Goal: Transaction & Acquisition: Purchase product/service

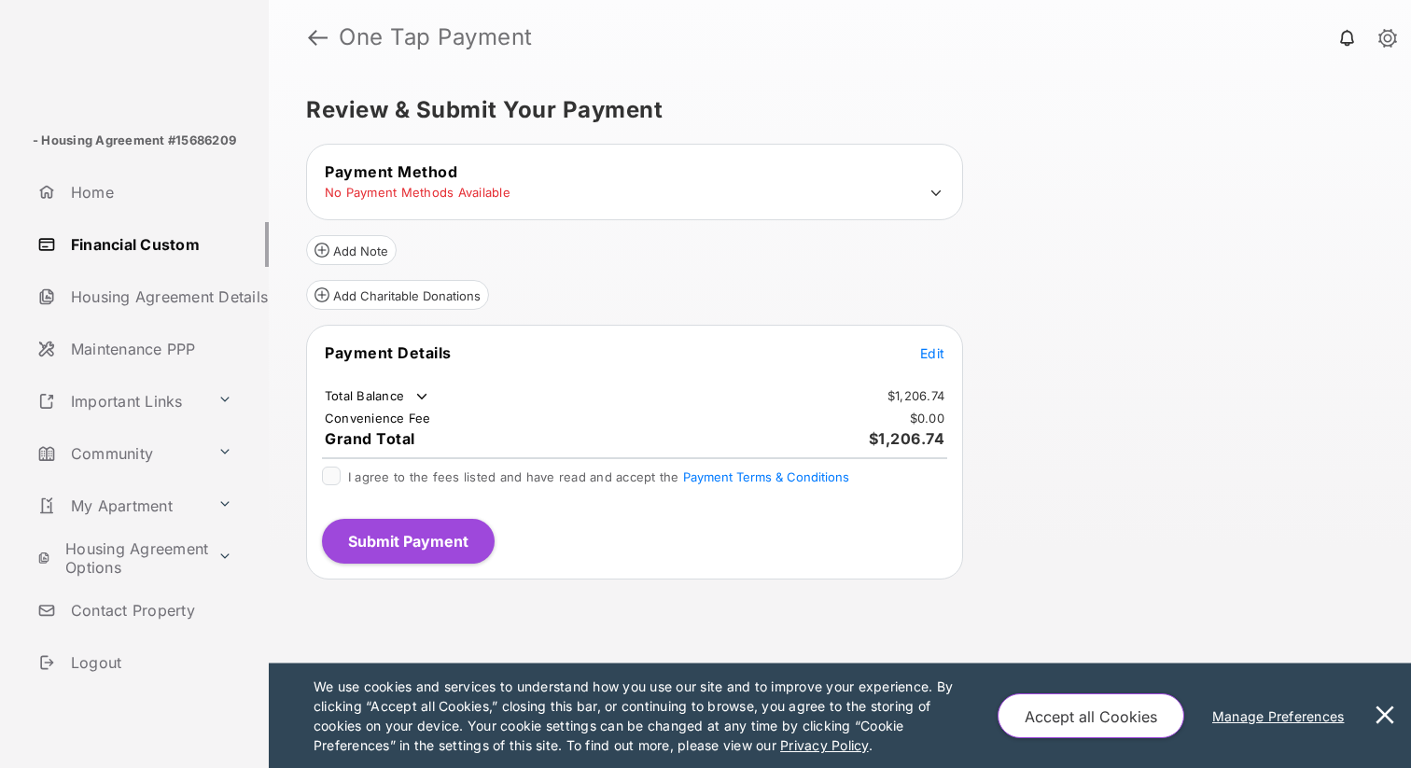
click at [939, 188] on icon at bounding box center [936, 193] width 17 height 17
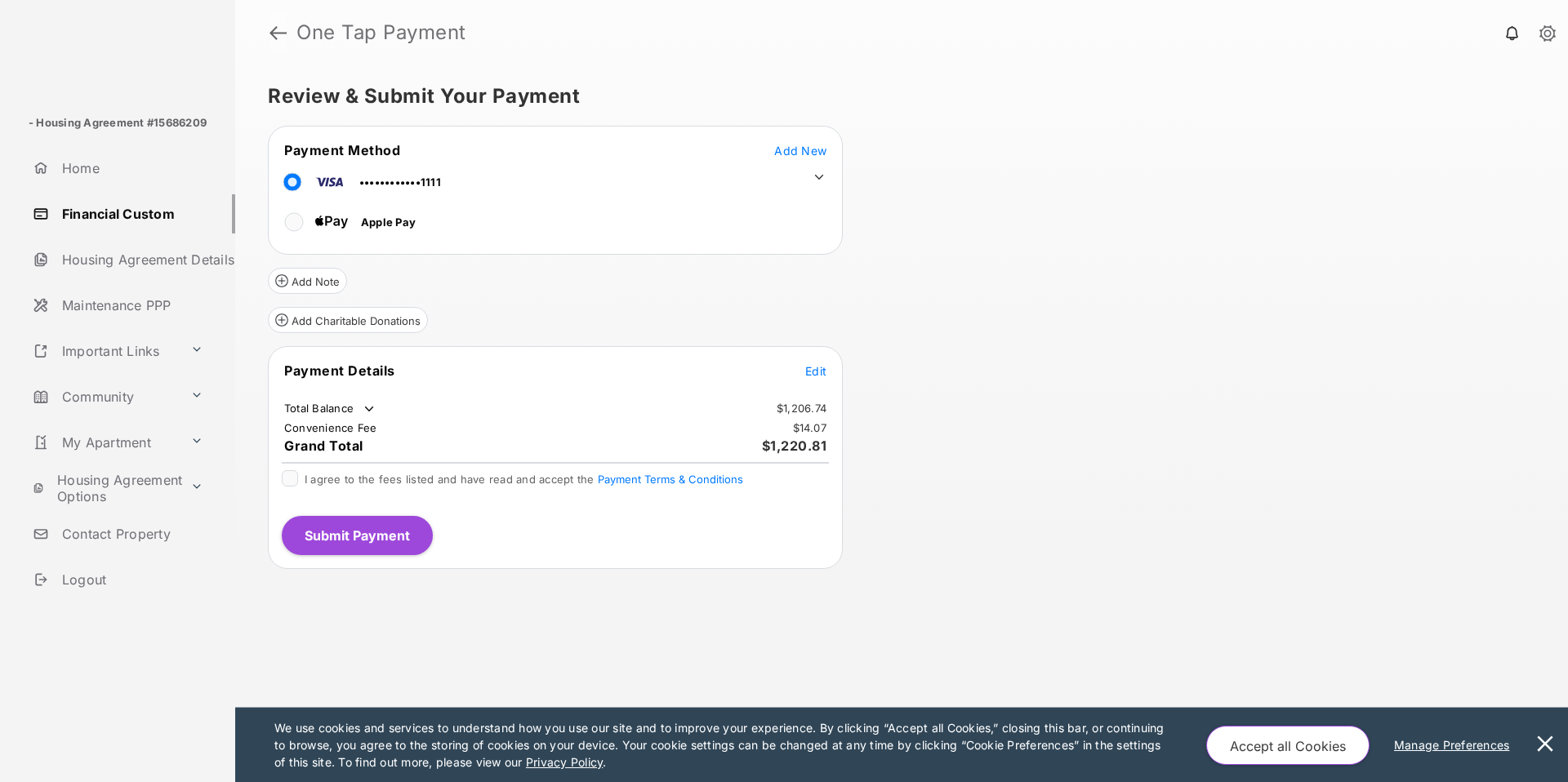
click at [284, 31] on link at bounding box center [278, 32] width 18 height 39
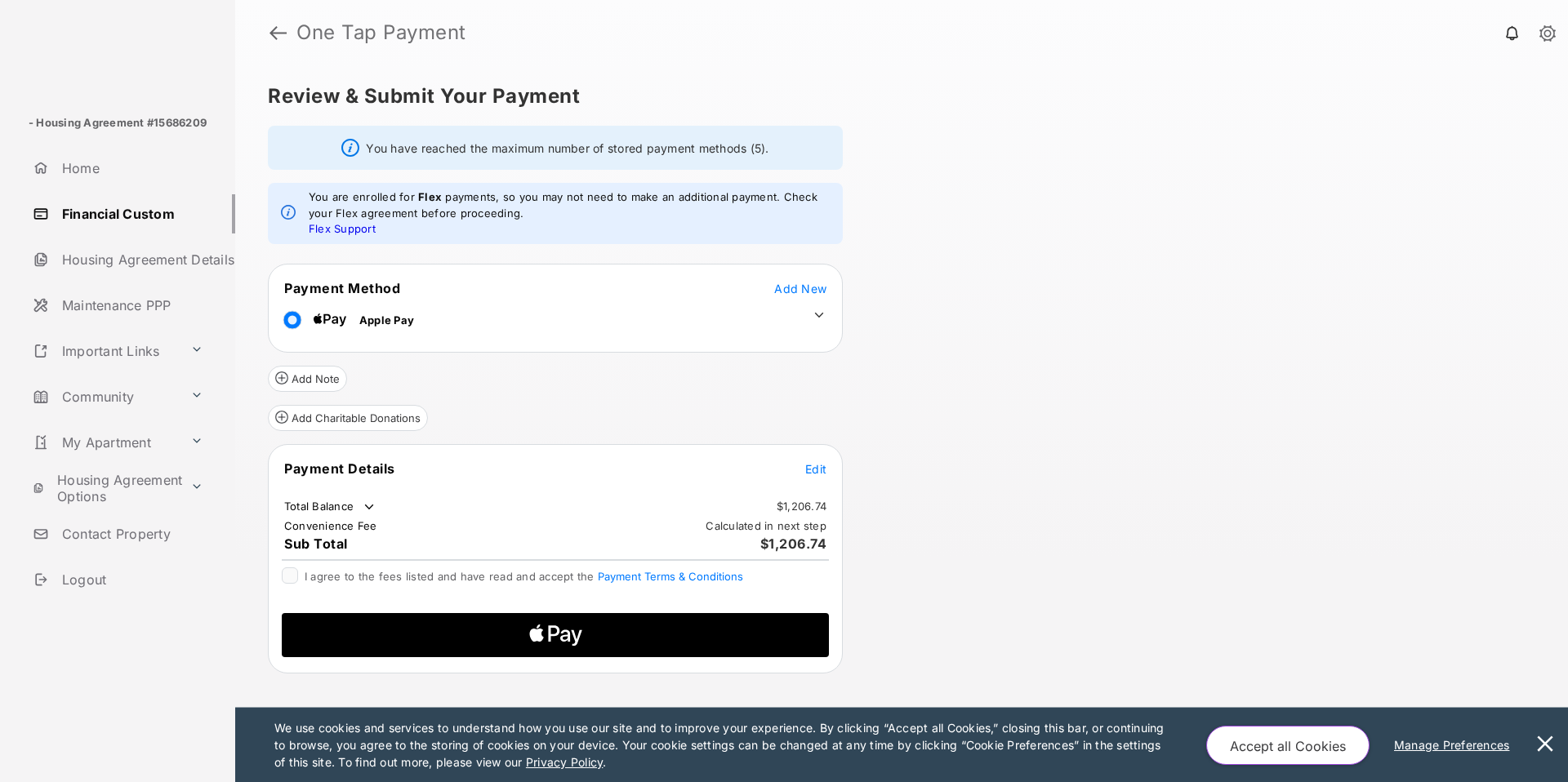
click at [814, 471] on span "Edit" at bounding box center [816, 469] width 21 height 14
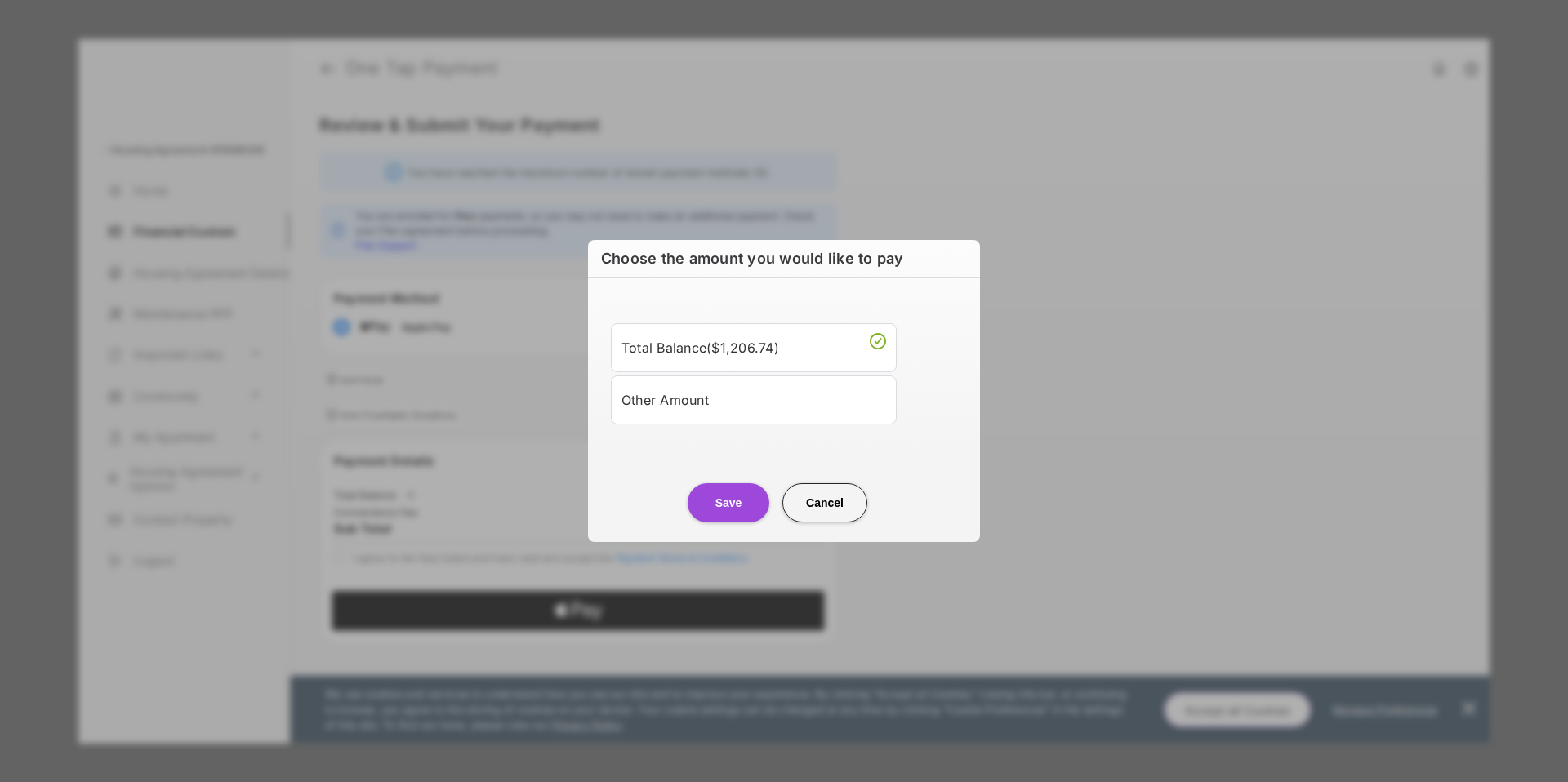
click at [734, 394] on div "Other Amount" at bounding box center [753, 400] width 264 height 28
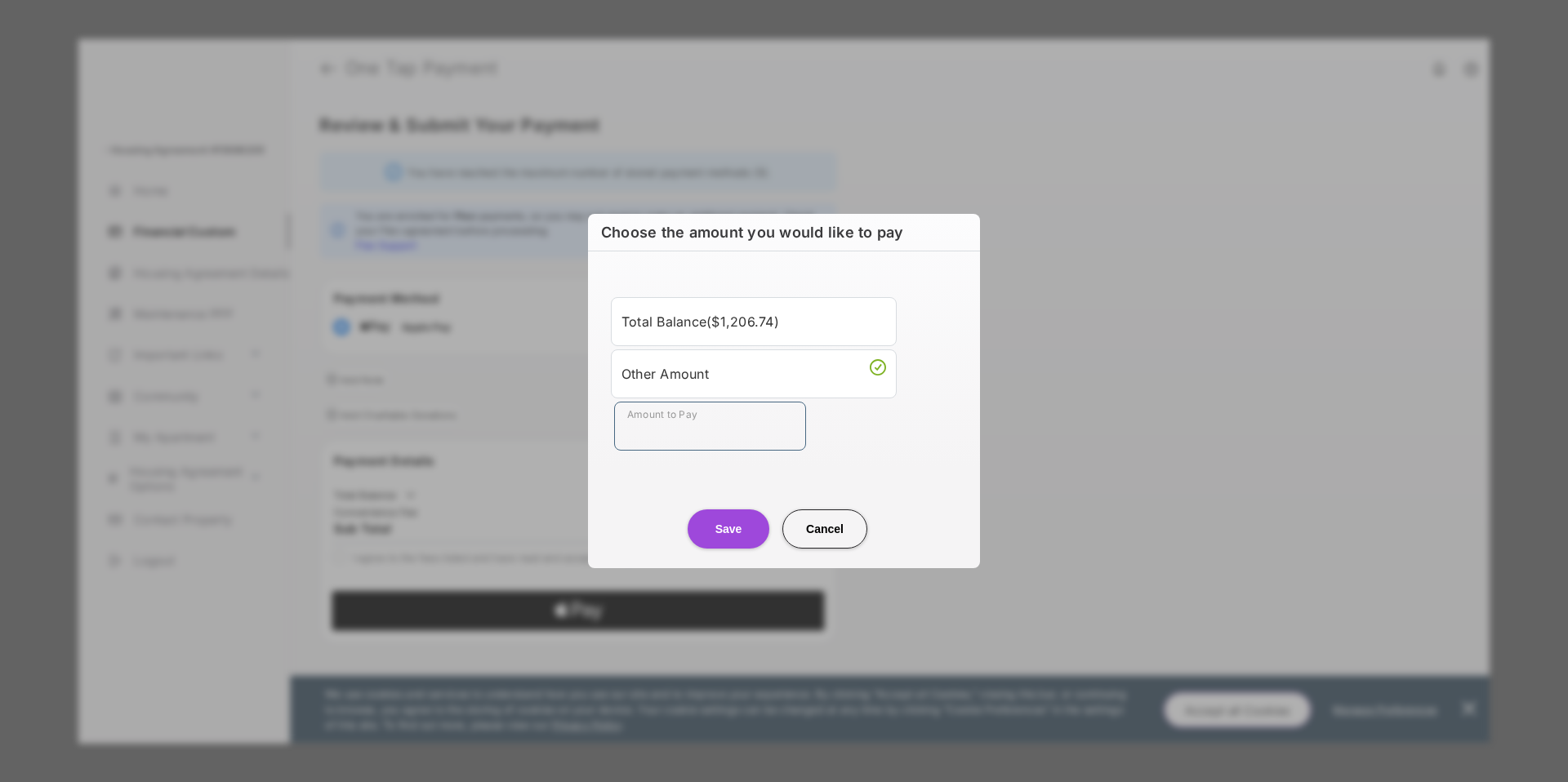
click at [691, 422] on input "Amount to Pay" at bounding box center [710, 426] width 192 height 49
type input "******"
click at [712, 532] on button "Save" at bounding box center [728, 528] width 81 height 39
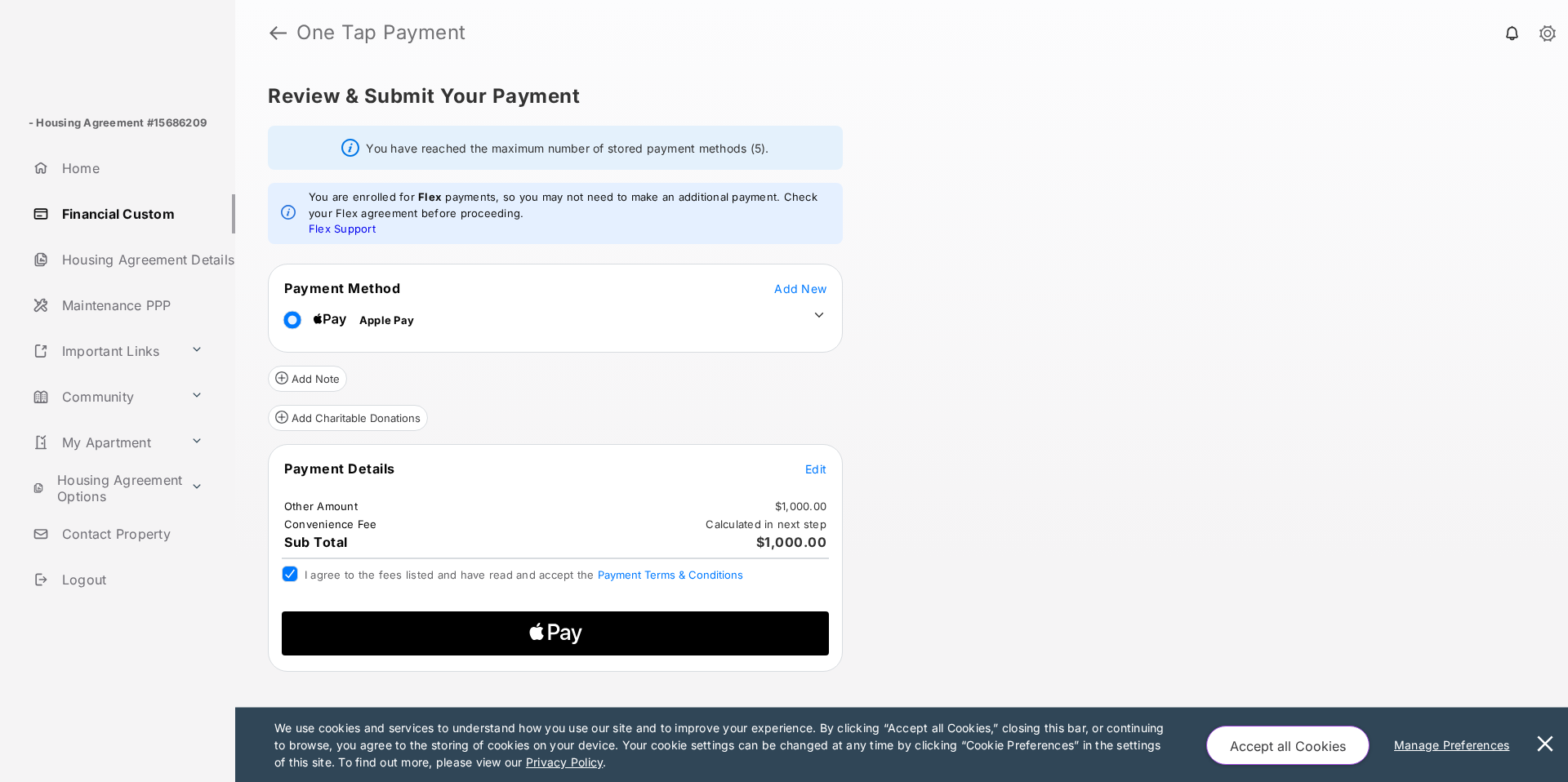
click at [512, 631] on icon "Apple Logo" at bounding box center [556, 633] width 261 height 44
click at [809, 463] on span "Edit" at bounding box center [816, 469] width 21 height 14
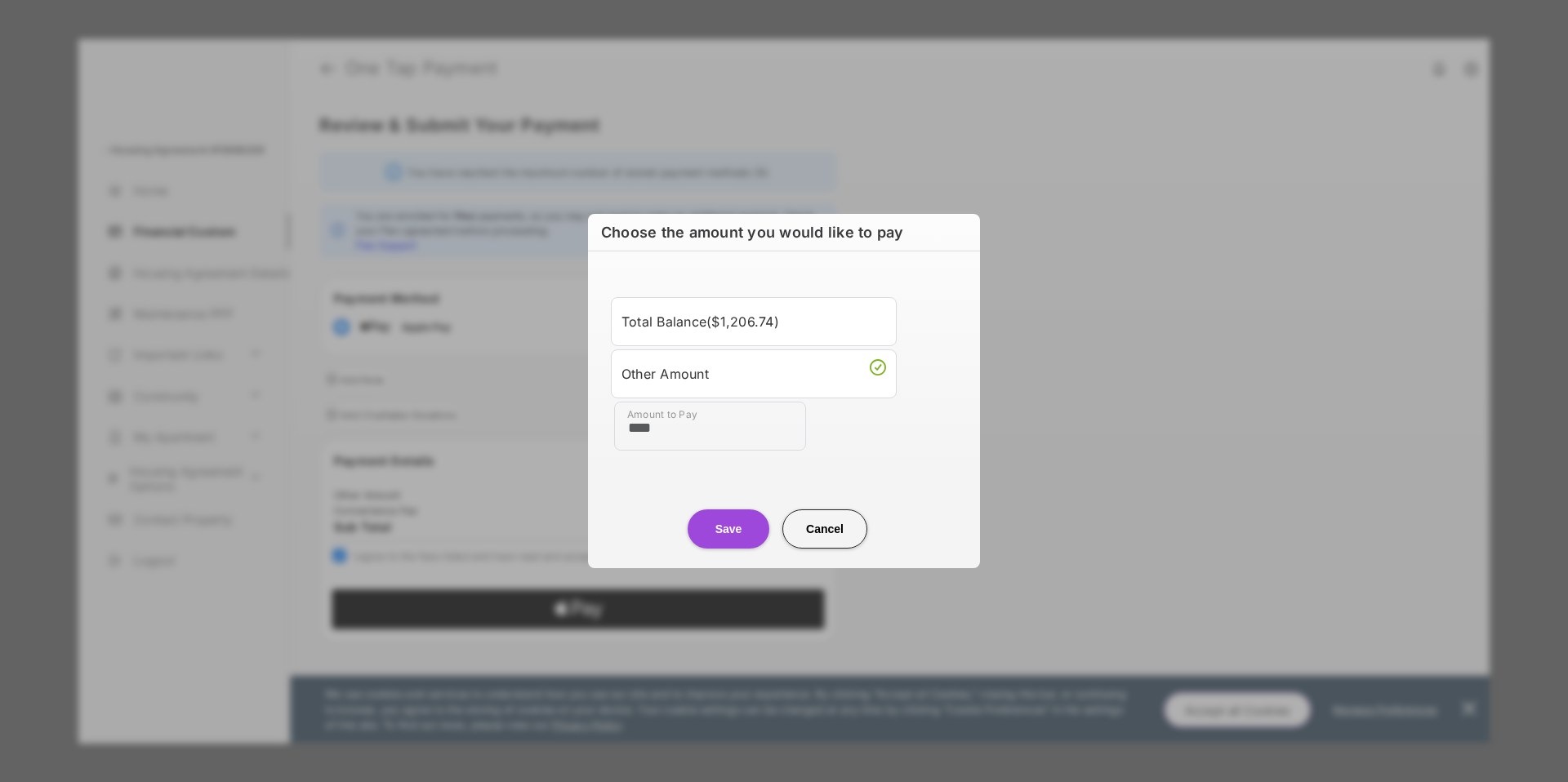
click at [826, 529] on button "Cancel" at bounding box center [824, 528] width 85 height 39
type input "**"
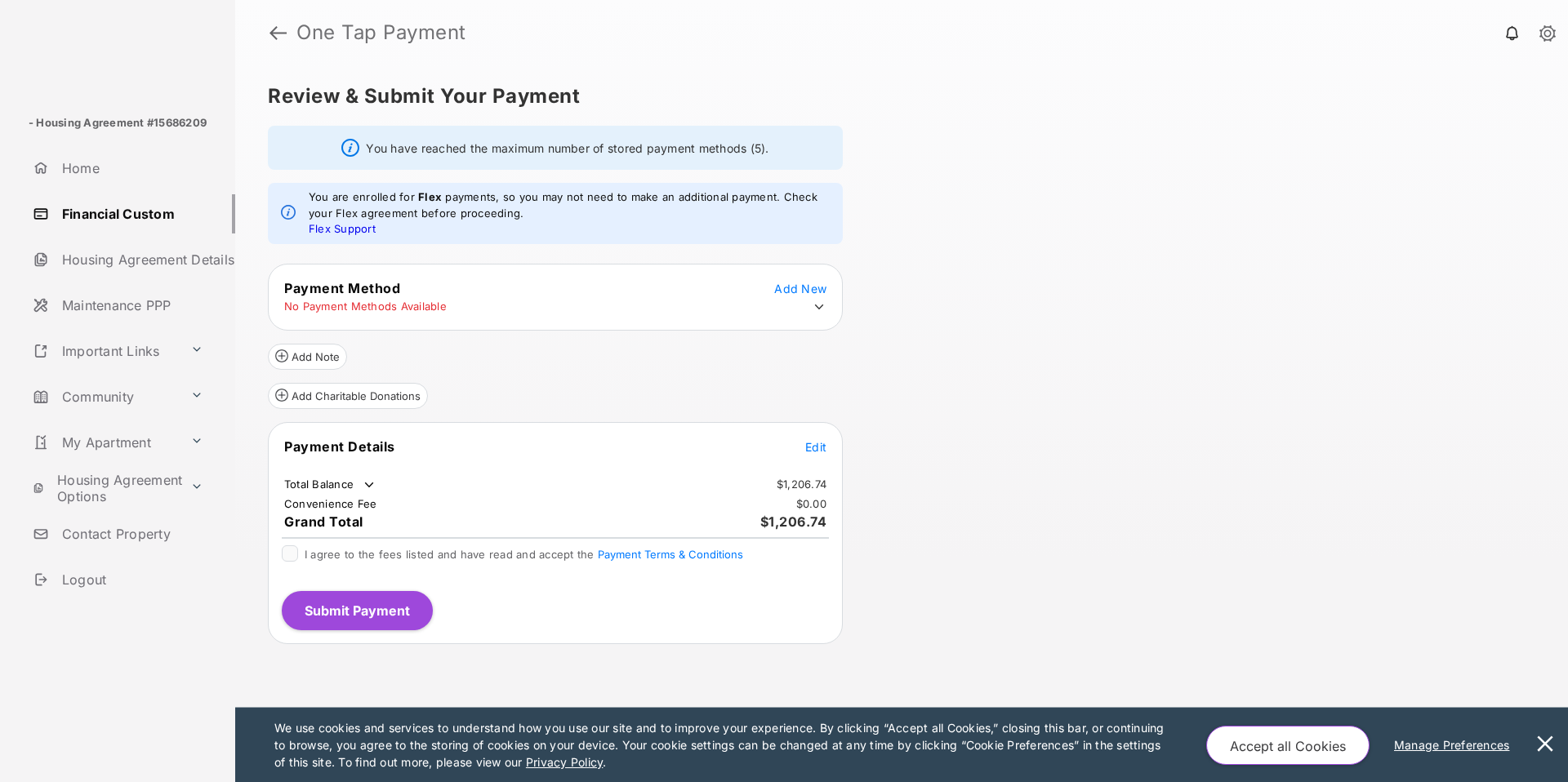
click at [814, 306] on icon at bounding box center [819, 307] width 15 height 15
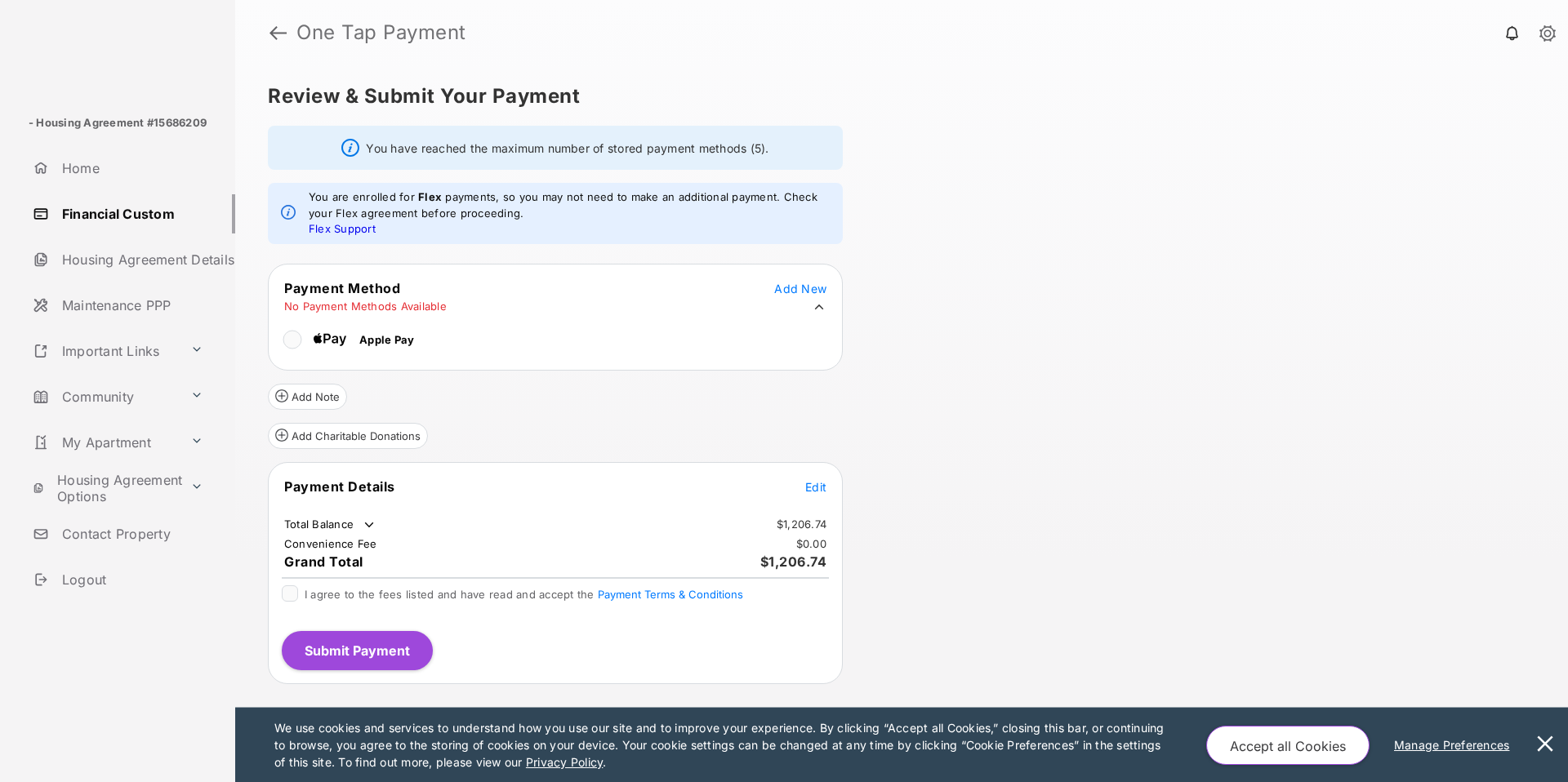
click at [602, 346] on div "Apple Pay" at bounding box center [514, 337] width 490 height 40
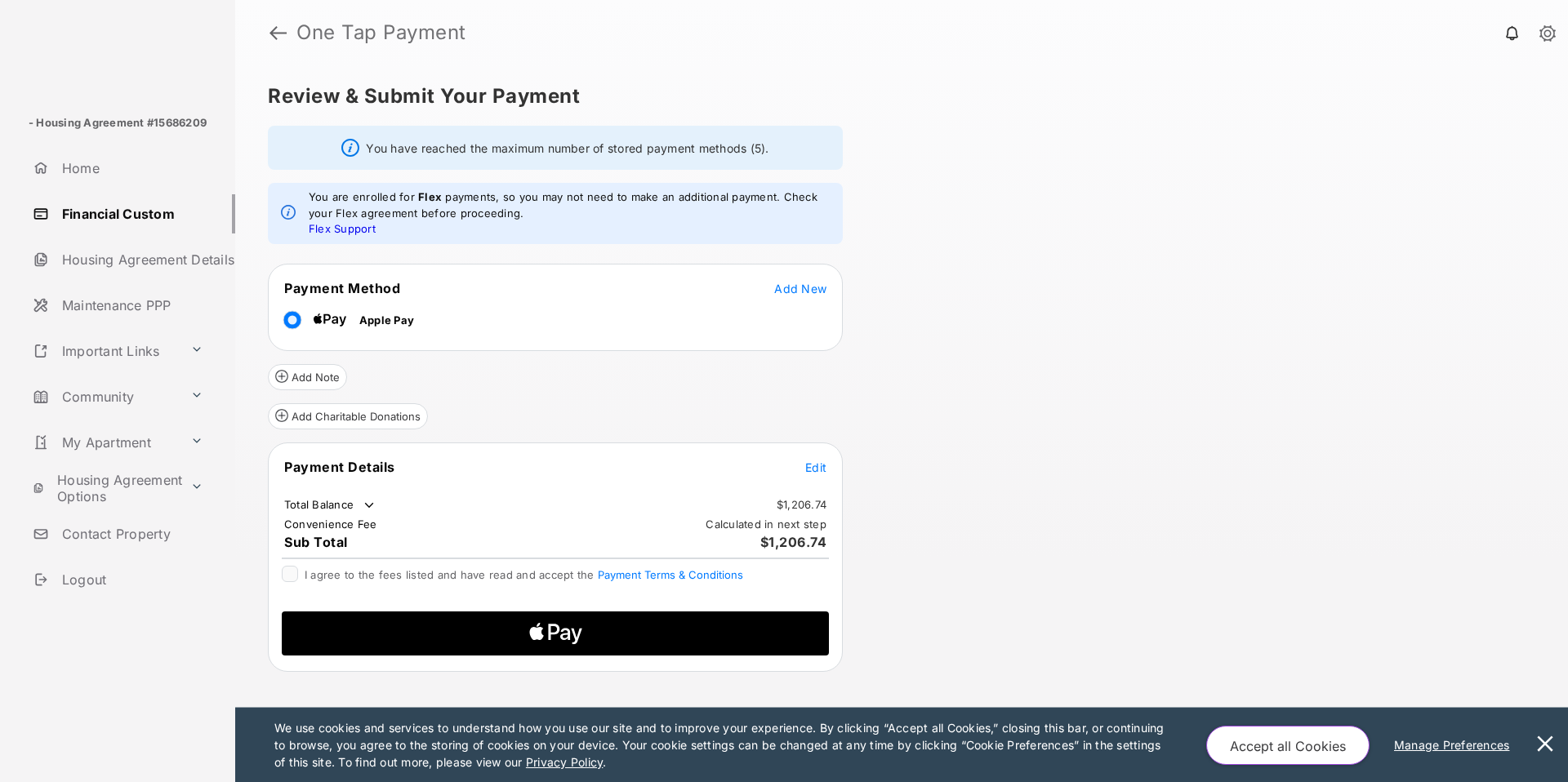
click at [820, 467] on span "Edit" at bounding box center [816, 467] width 21 height 14
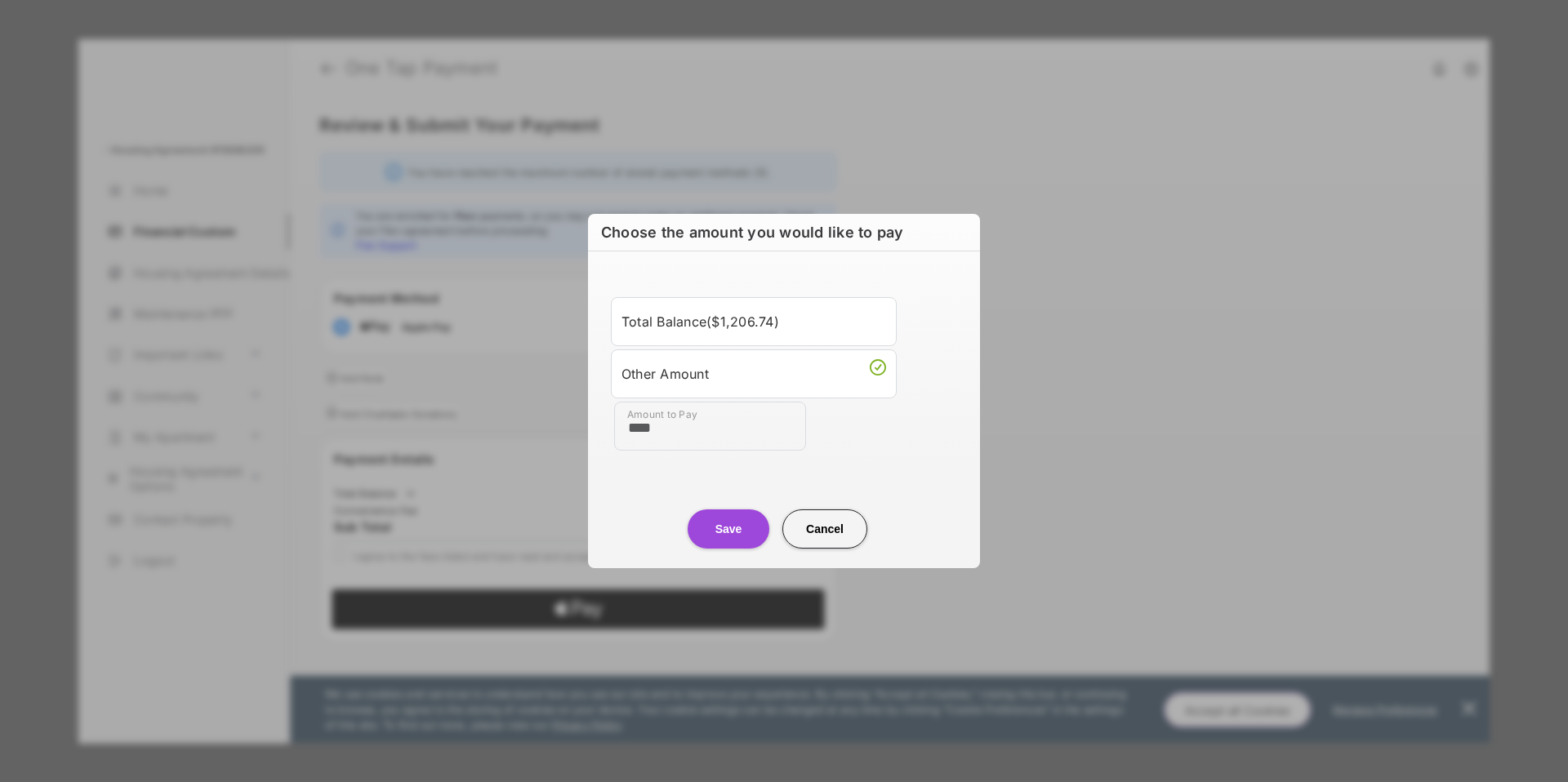
type input "****"
click at [728, 535] on button "Save" at bounding box center [728, 528] width 81 height 39
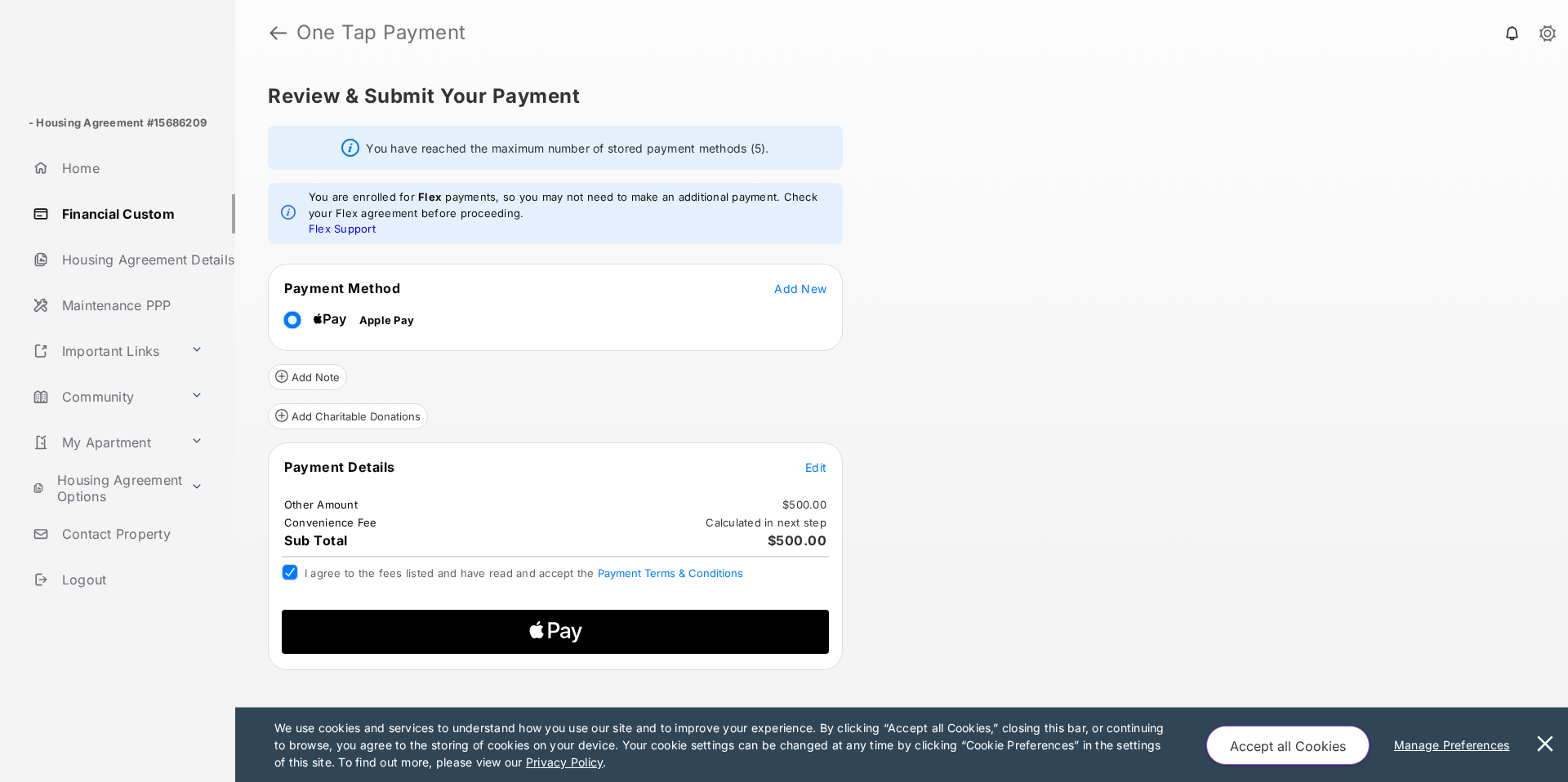
click at [614, 640] on icon "Apple Logo" at bounding box center [556, 632] width 261 height 44
click at [813, 466] on span "Edit" at bounding box center [816, 467] width 21 height 14
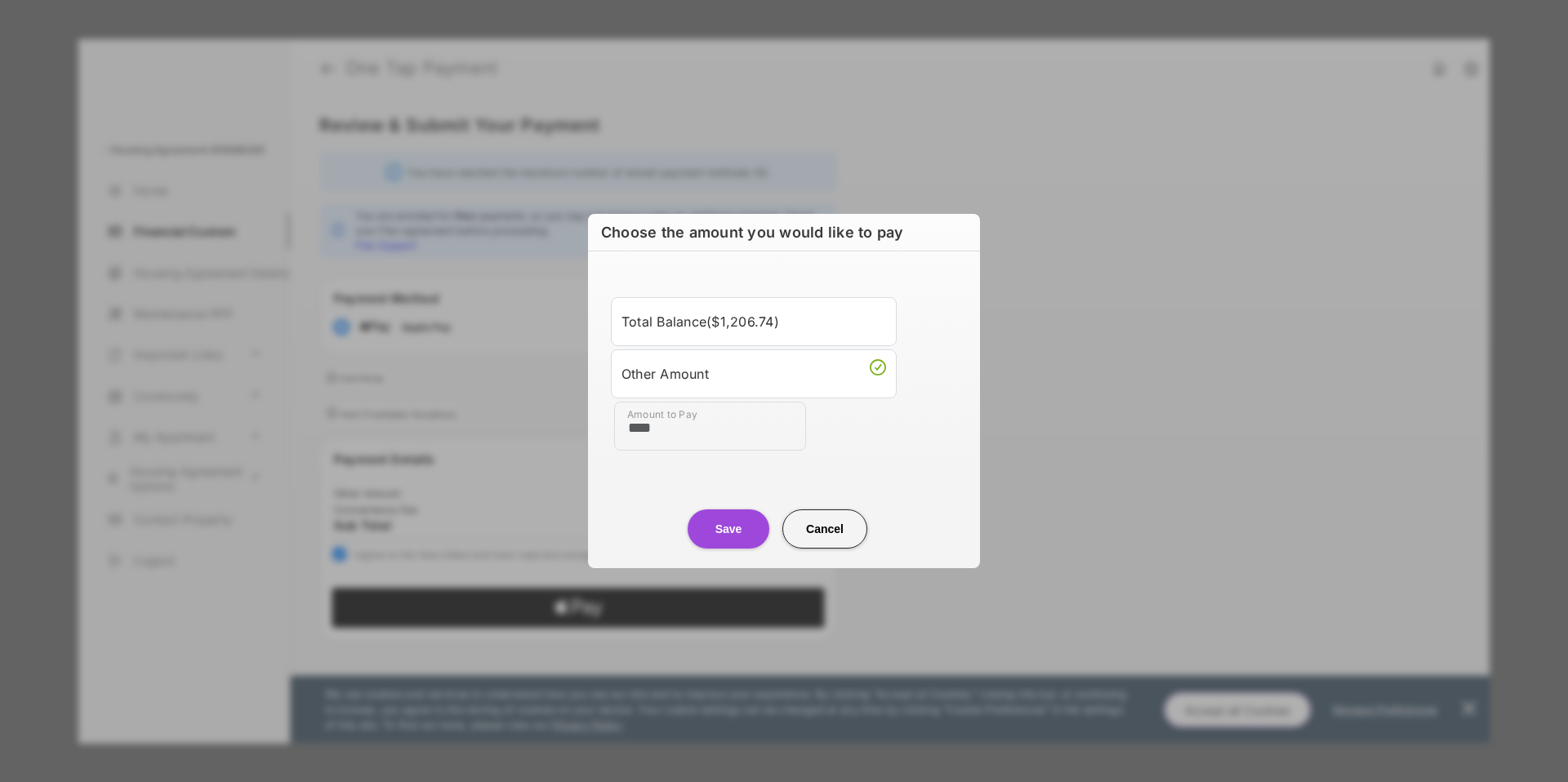
type input "****"
click at [736, 534] on button "Save" at bounding box center [728, 528] width 81 height 39
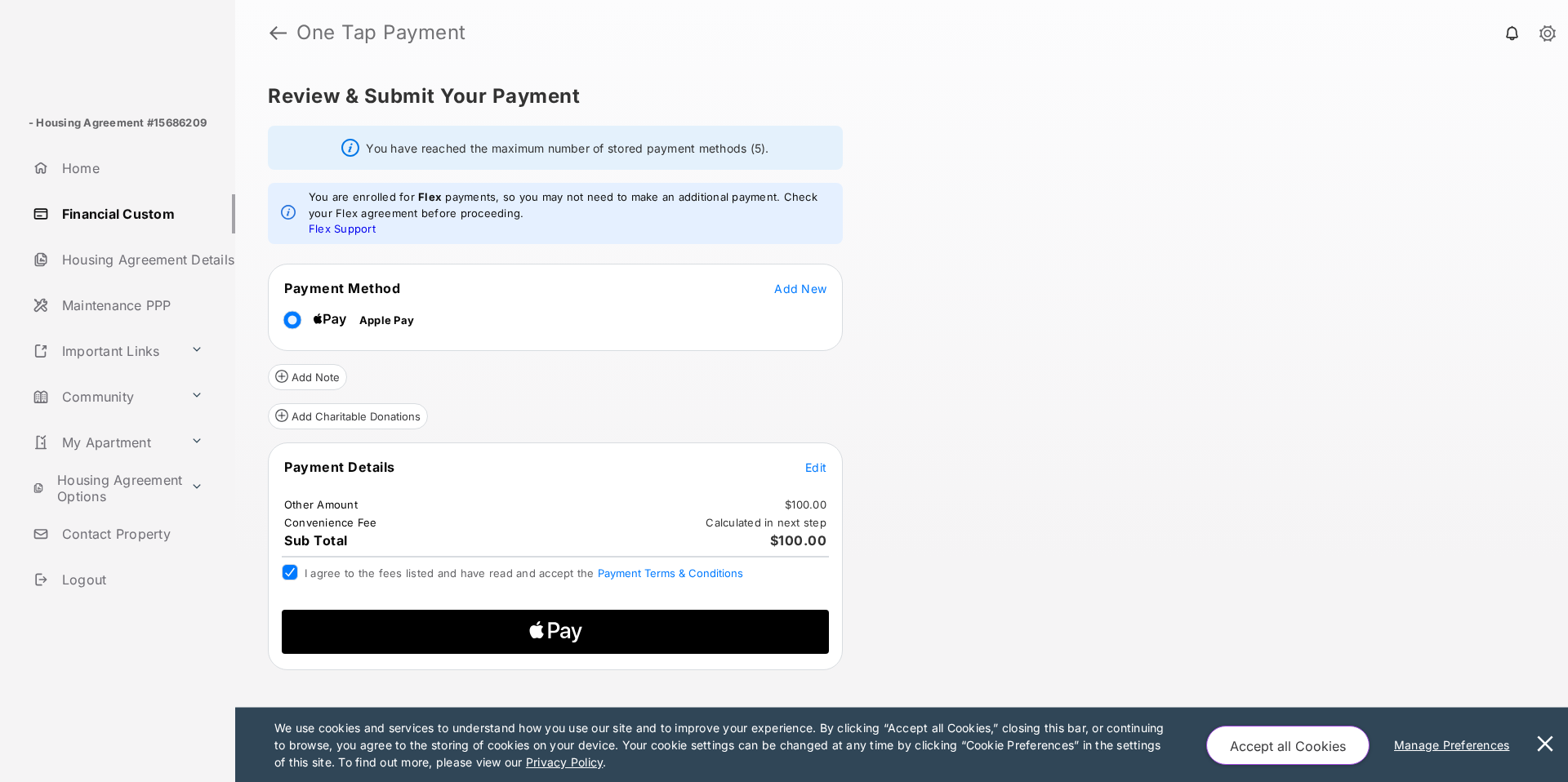
click at [527, 627] on icon "Apple Logo" at bounding box center [556, 632] width 261 height 44
click at [814, 471] on span "Edit" at bounding box center [816, 467] width 21 height 14
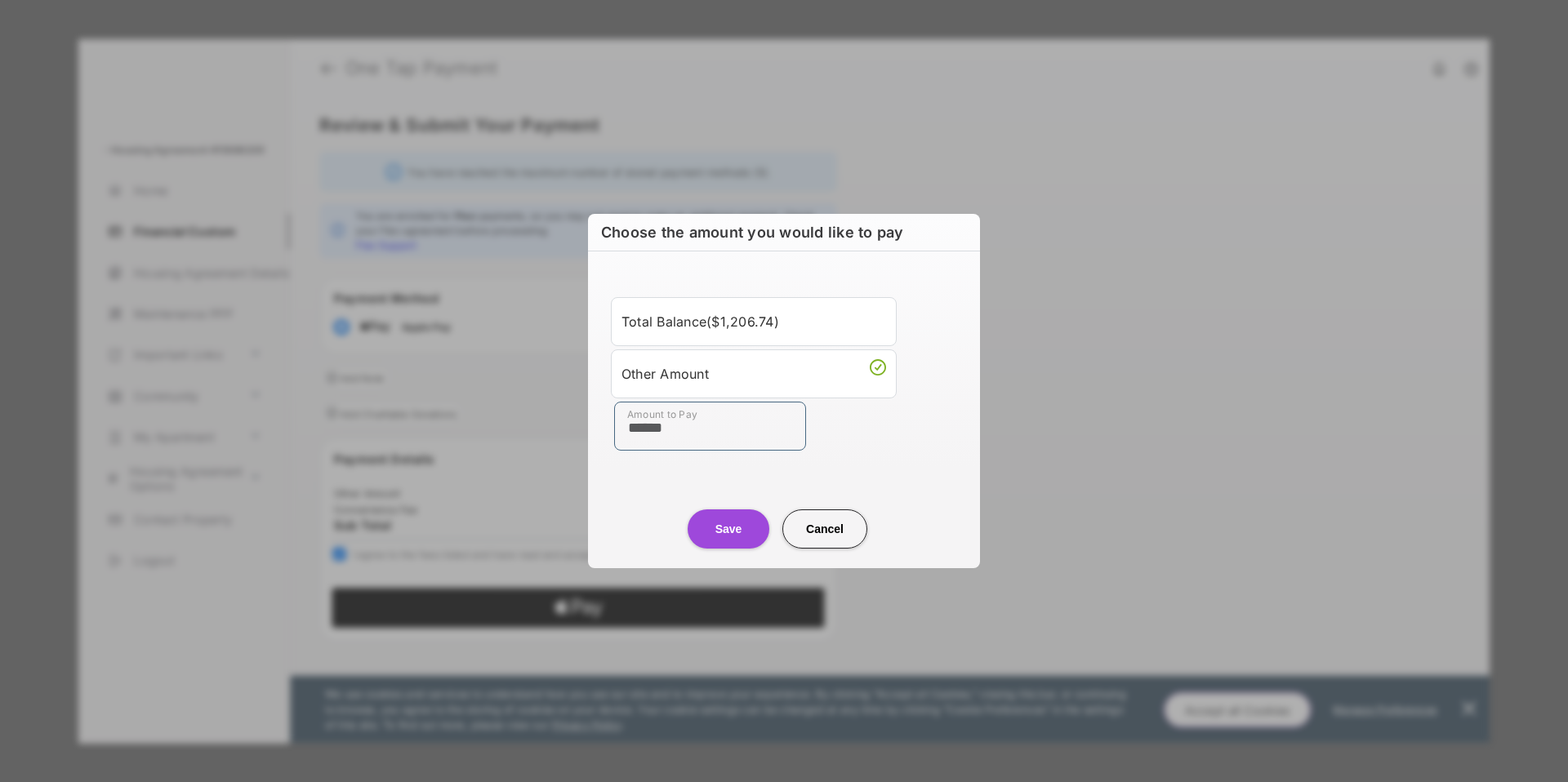
type input "******"
click at [744, 535] on button "Save" at bounding box center [728, 528] width 81 height 39
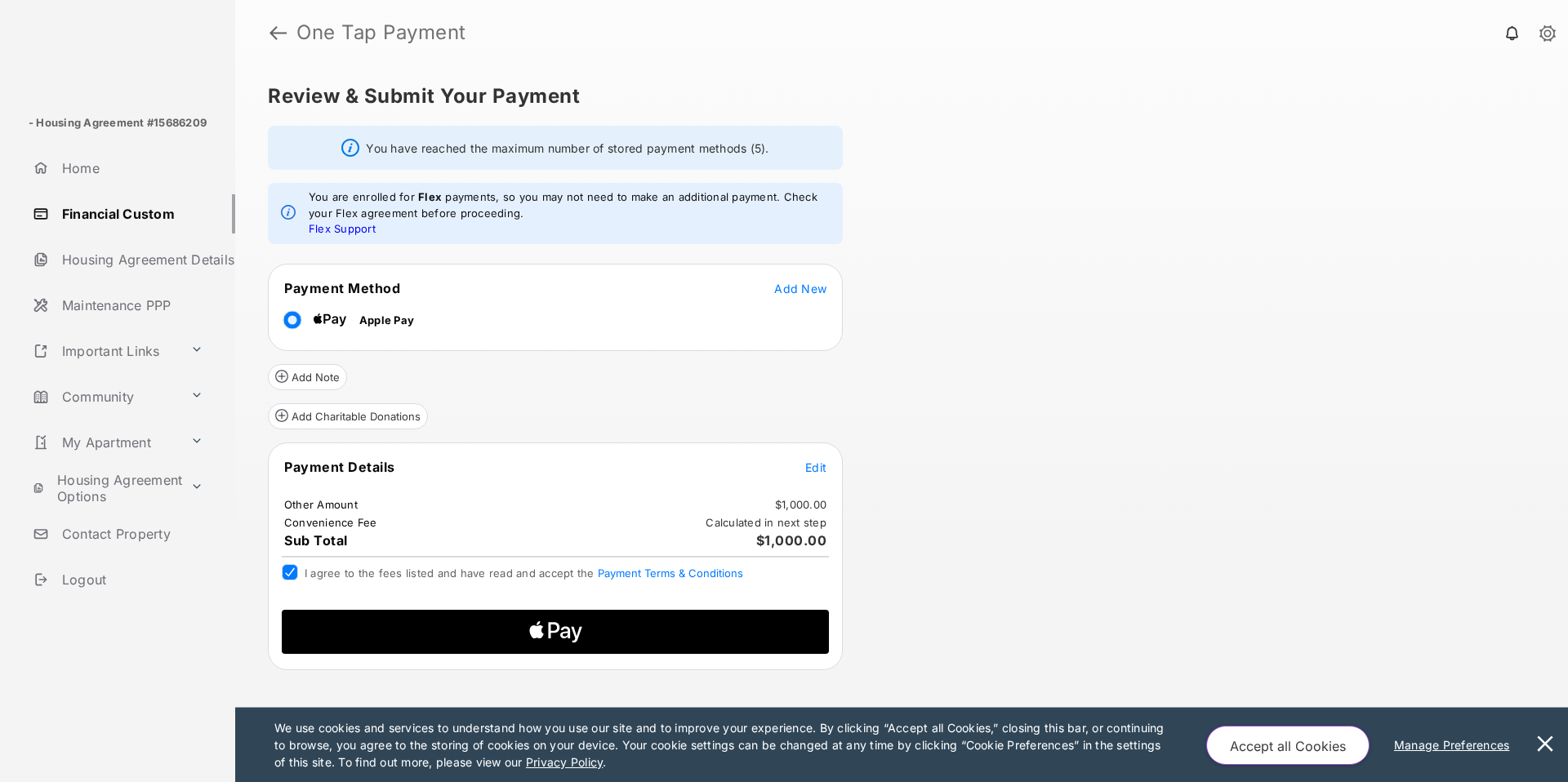
click at [571, 631] on icon "Apple Logo" at bounding box center [556, 632] width 261 height 44
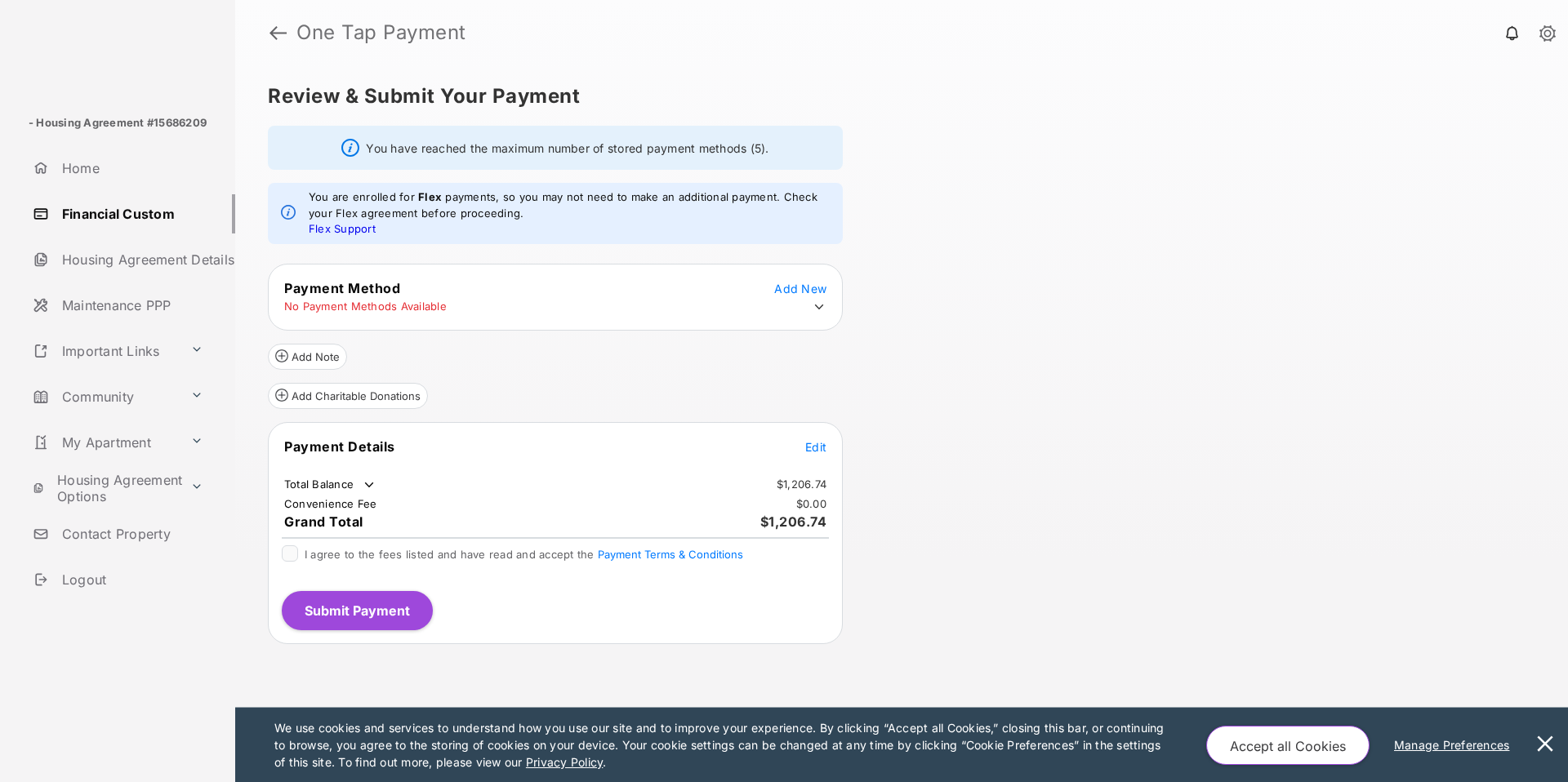
click at [813, 310] on icon at bounding box center [819, 307] width 15 height 15
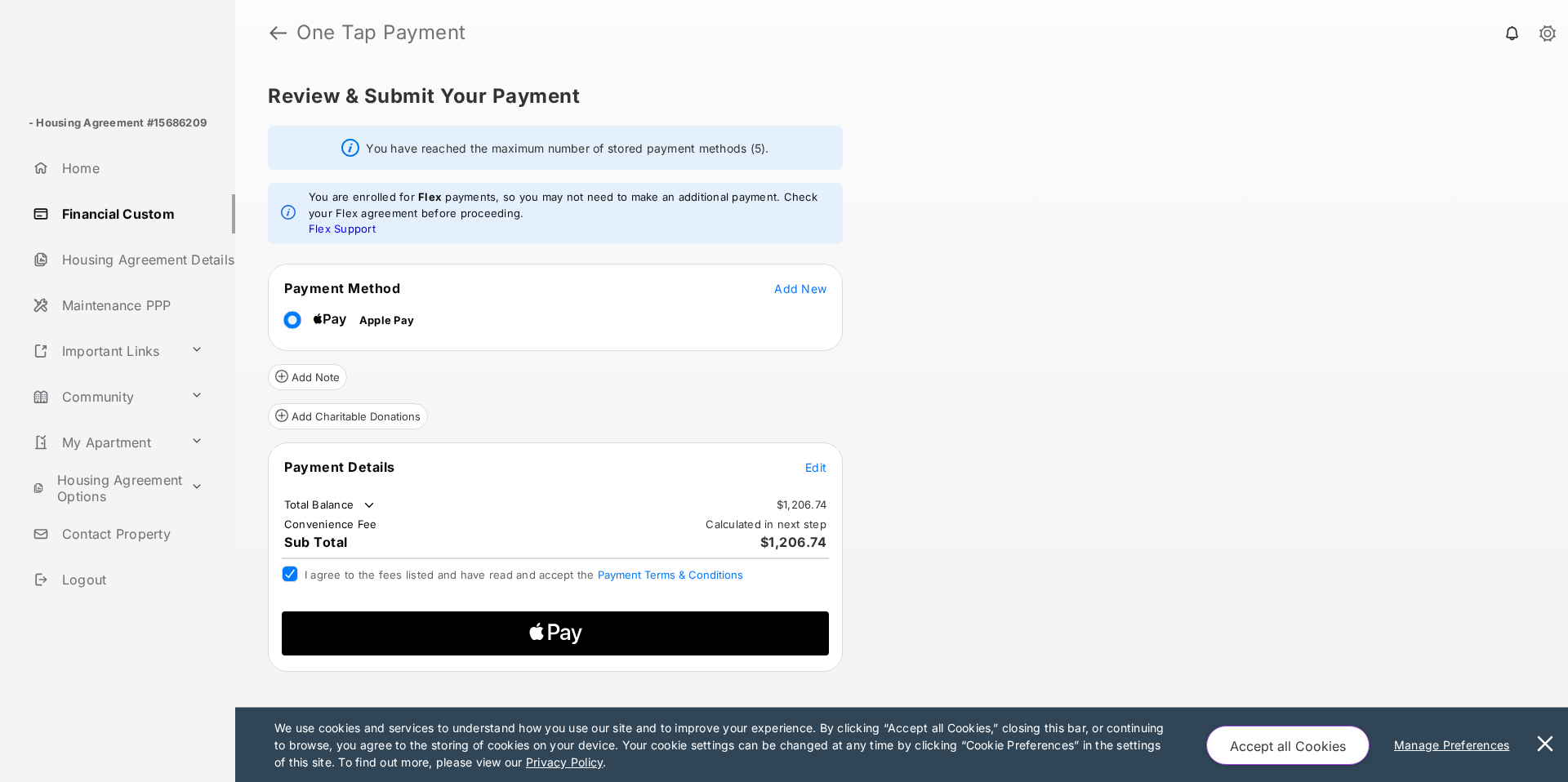
click at [817, 464] on span "Edit" at bounding box center [816, 467] width 21 height 14
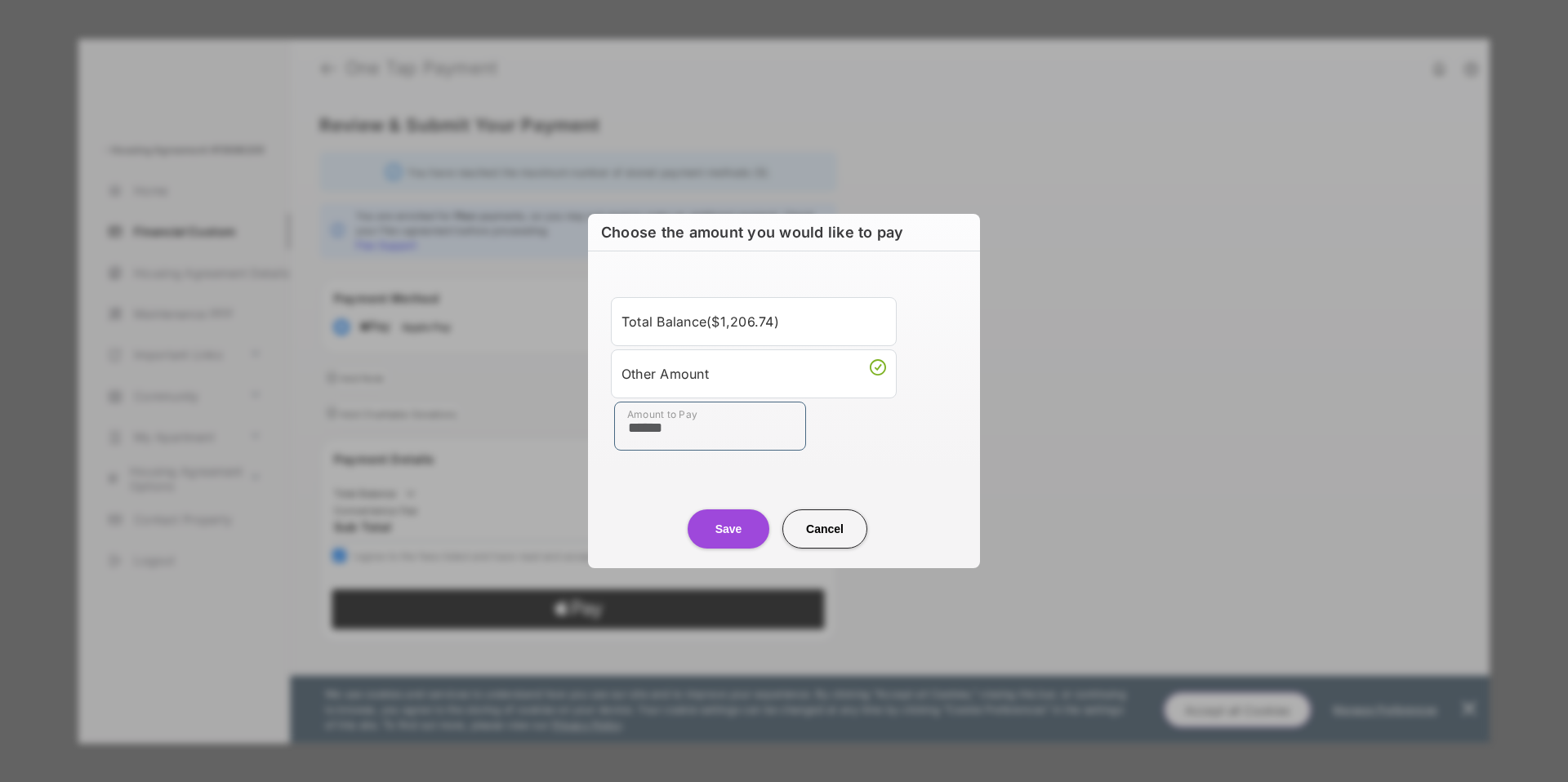
type input "******"
click at [728, 539] on button "Save" at bounding box center [728, 528] width 81 height 39
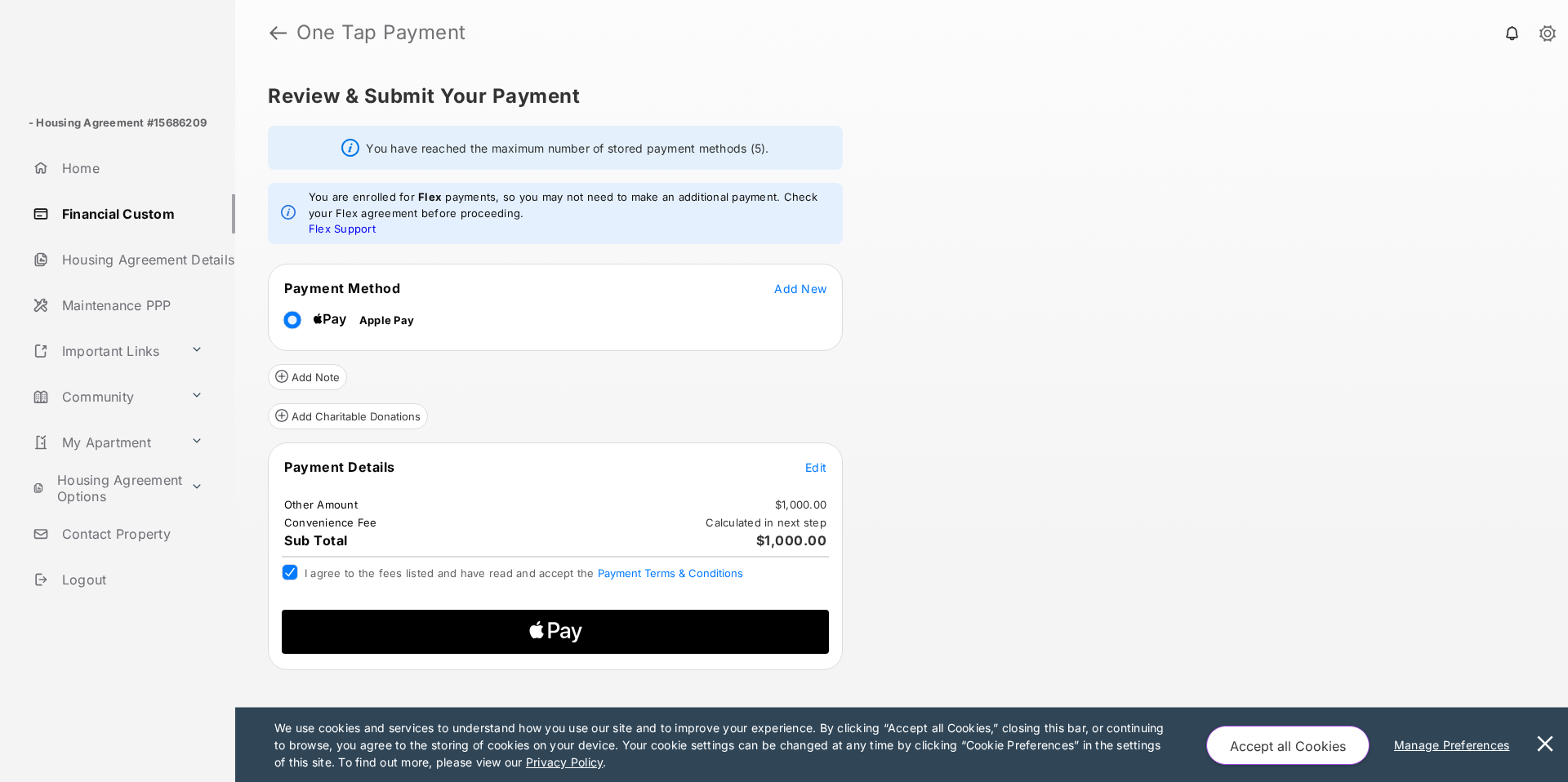
click at [630, 635] on icon "Apple Logo" at bounding box center [556, 632] width 261 height 44
click at [276, 31] on link at bounding box center [278, 32] width 18 height 39
